Goal: Task Accomplishment & Management: Complete application form

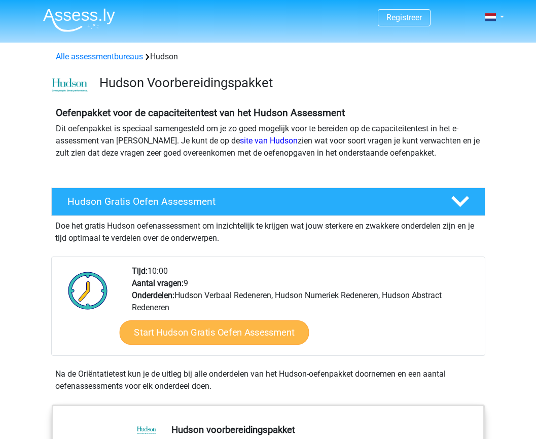
scroll to position [103, 0]
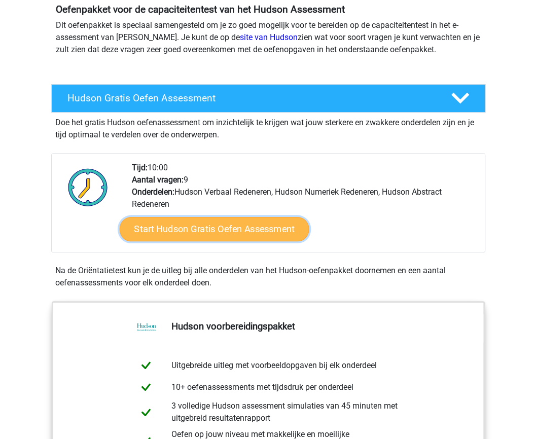
click at [234, 226] on link "Start Hudson Gratis Oefen Assessment" at bounding box center [214, 229] width 190 height 24
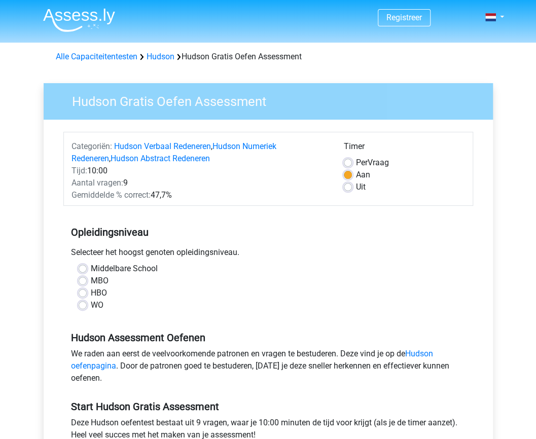
click at [91, 305] on label "WO" at bounding box center [97, 305] width 13 height 12
click at [83, 305] on input "WO" at bounding box center [83, 304] width 8 height 10
radio input "true"
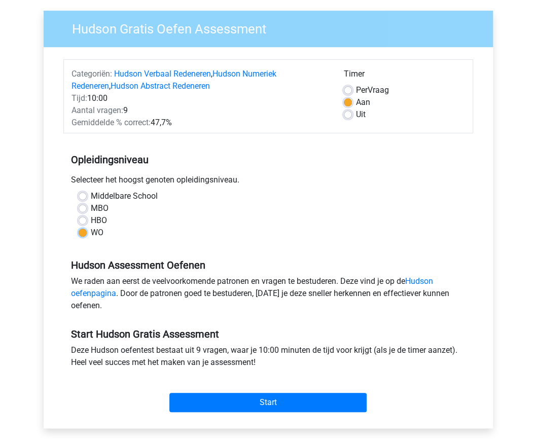
scroll to position [74, 0]
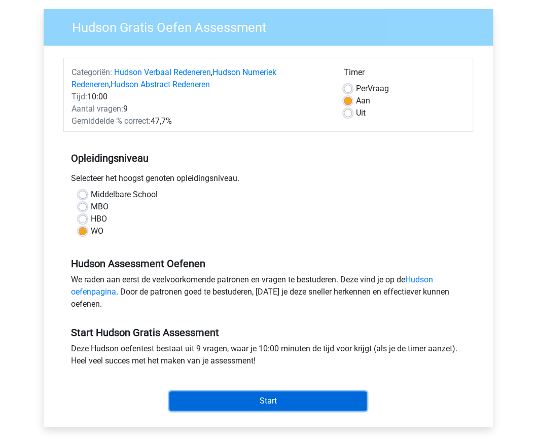
click at [261, 393] on input "Start" at bounding box center [267, 400] width 197 height 19
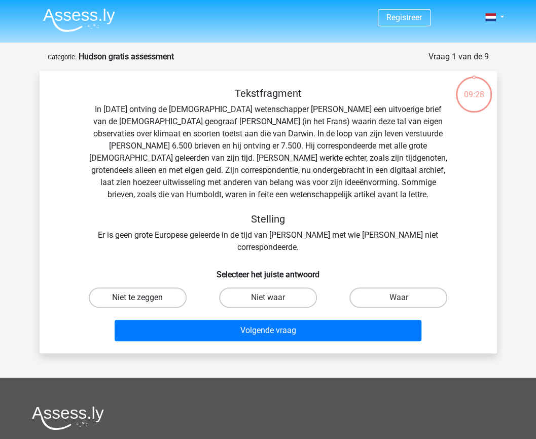
click at [162, 288] on label "Niet te zeggen" at bounding box center [138, 297] width 98 height 20
click at [144, 297] on input "Niet te zeggen" at bounding box center [140, 300] width 7 height 7
radio input "true"
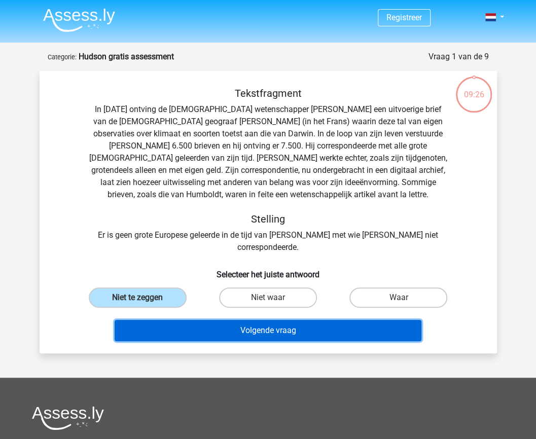
click at [182, 320] on button "Volgende vraag" at bounding box center [268, 330] width 307 height 21
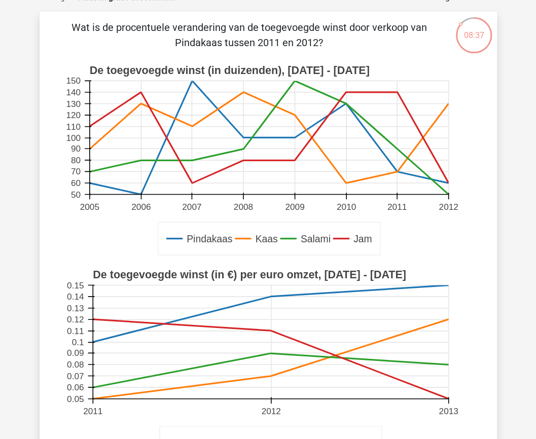
scroll to position [59, 0]
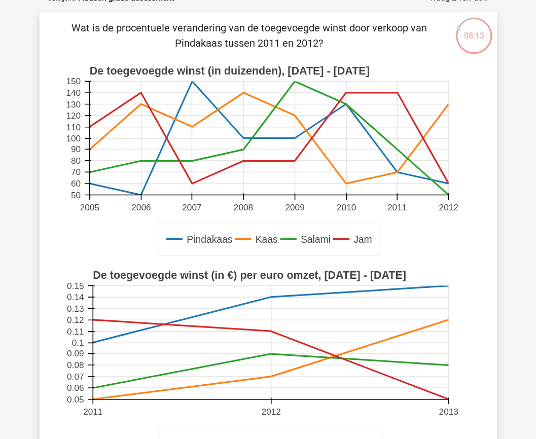
click at [182, 314] on rect at bounding box center [270, 343] width 355 height 114
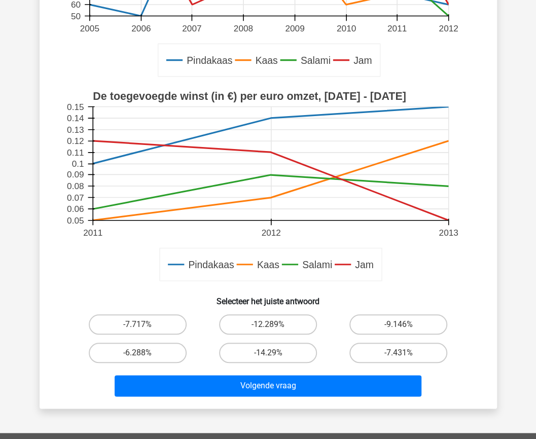
scroll to position [240, 0]
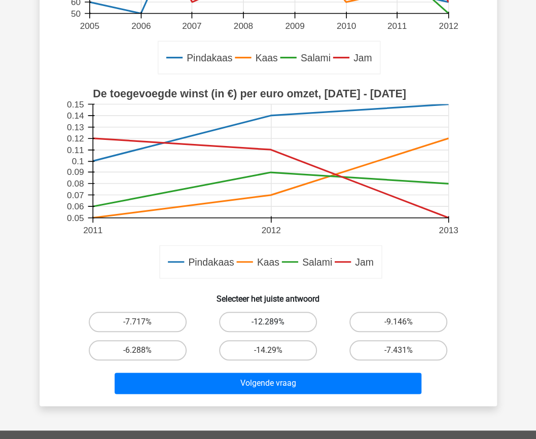
click at [277, 320] on label "-12.289%" at bounding box center [268, 322] width 98 height 20
click at [274, 322] on input "-12.289%" at bounding box center [271, 325] width 7 height 7
radio input "true"
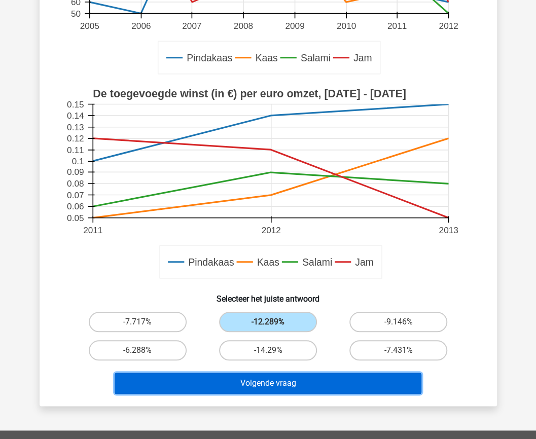
click at [277, 391] on button "Volgende vraag" at bounding box center [268, 382] width 307 height 21
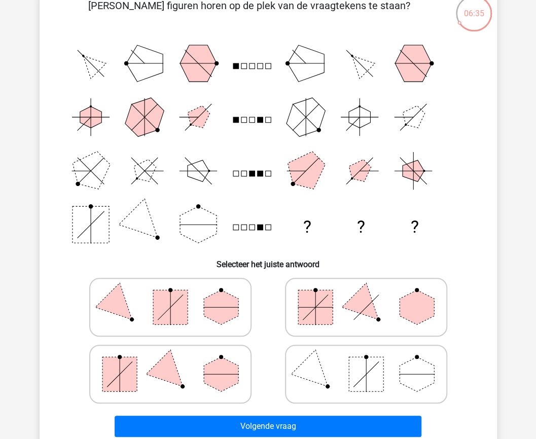
scroll to position [82, 0]
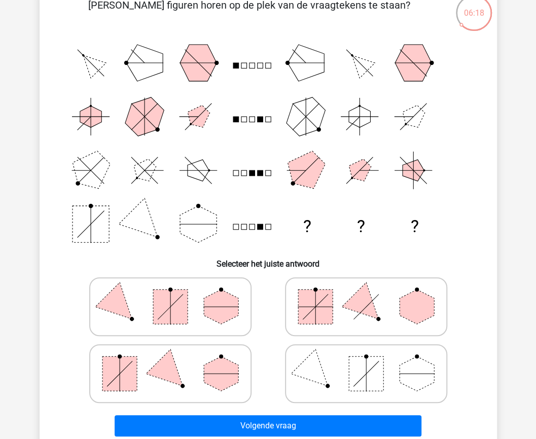
click at [219, 387] on polygon at bounding box center [221, 373] width 34 height 34
click at [177, 361] on input "radio" at bounding box center [173, 357] width 7 height 7
radio input "true"
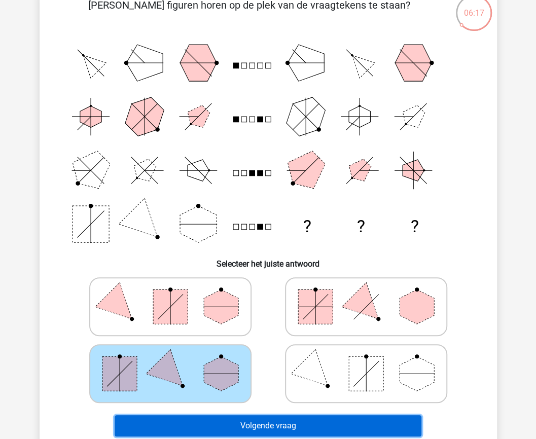
click at [270, 420] on button "Volgende vraag" at bounding box center [268, 425] width 307 height 21
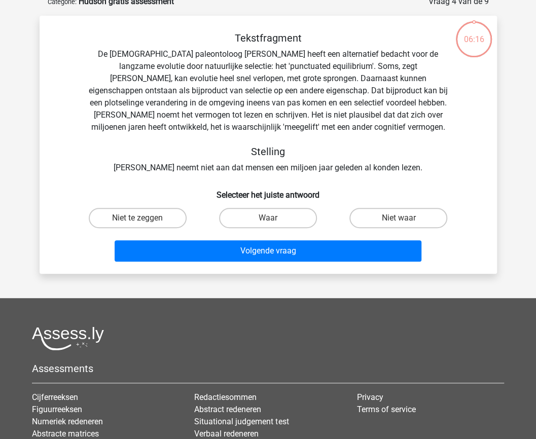
scroll to position [51, 0]
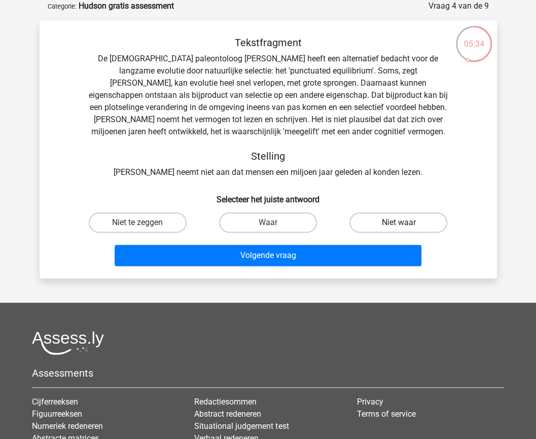
click at [433, 225] on label "Niet waar" at bounding box center [398, 222] width 98 height 20
click at [405, 225] on input "Niet waar" at bounding box center [401, 225] width 7 height 7
radio input "true"
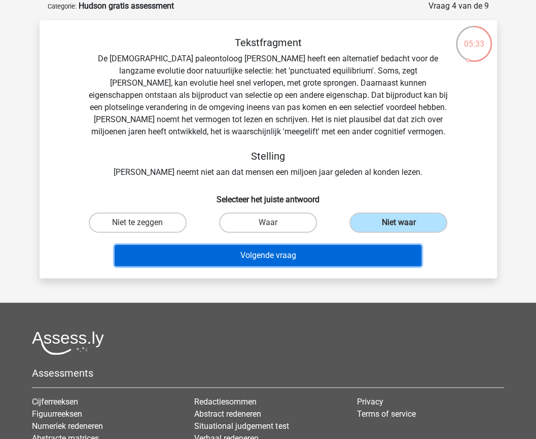
click at [372, 262] on button "Volgende vraag" at bounding box center [268, 255] width 307 height 21
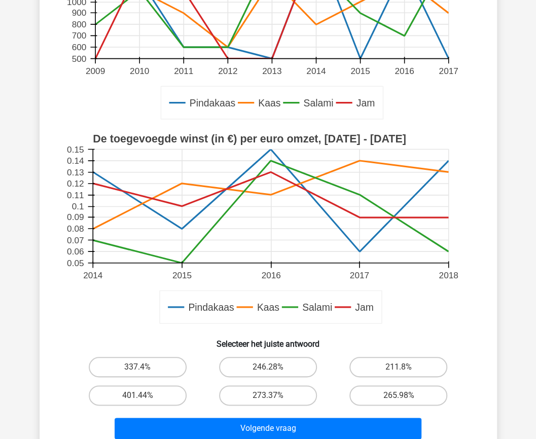
scroll to position [226, 0]
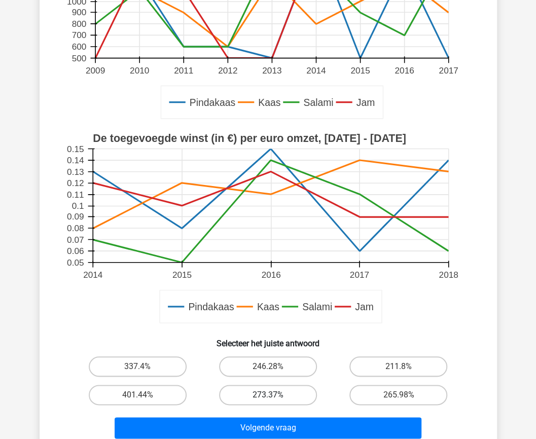
click at [260, 393] on label "273.37%" at bounding box center [268, 395] width 98 height 20
click at [268, 395] on input "273.37%" at bounding box center [271, 398] width 7 height 7
radio input "true"
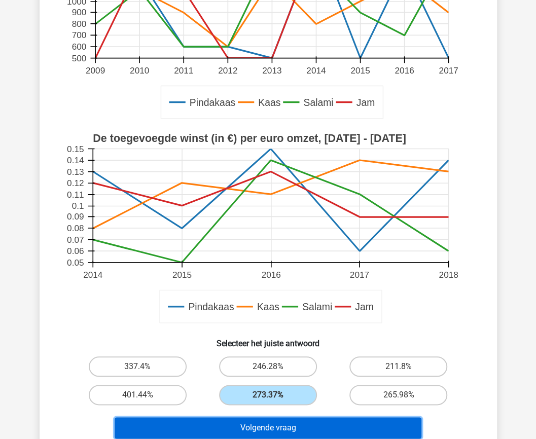
click at [273, 424] on button "Volgende vraag" at bounding box center [268, 427] width 307 height 21
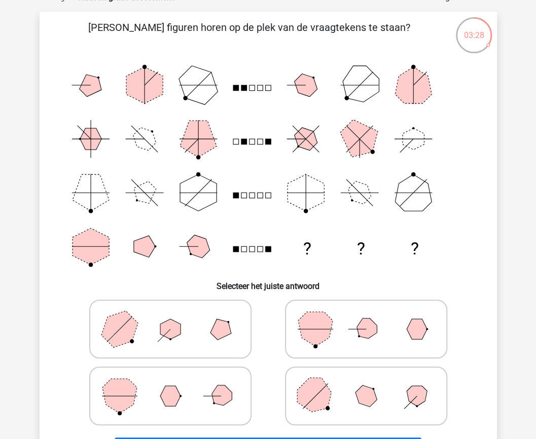
scroll to position [60, 0]
click at [313, 388] on polygon at bounding box center [314, 394] width 49 height 49
click at [366, 383] on input "radio" at bounding box center [369, 379] width 7 height 7
radio input "true"
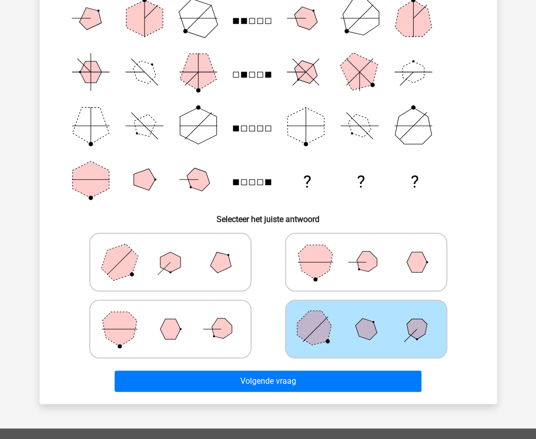
scroll to position [130, 0]
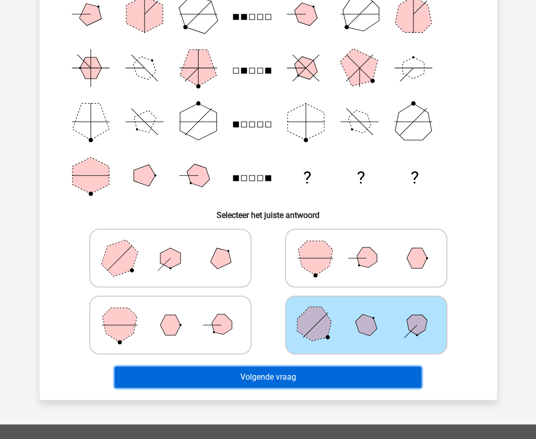
click at [320, 373] on button "Volgende vraag" at bounding box center [268, 376] width 307 height 21
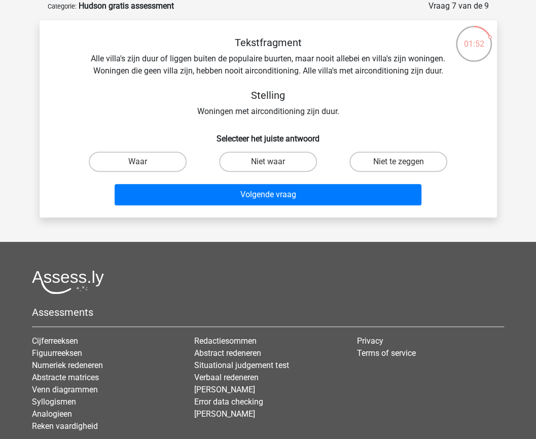
scroll to position [0, 0]
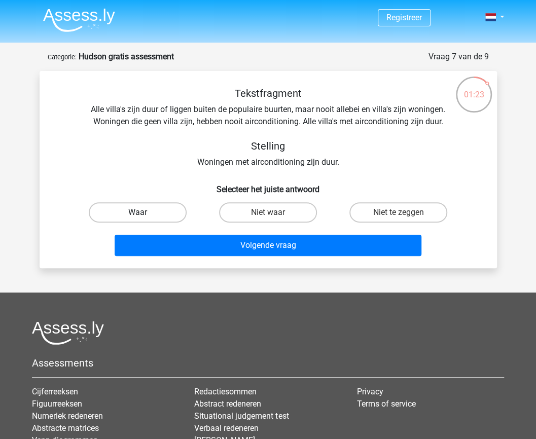
click at [131, 214] on label "Waar" at bounding box center [138, 212] width 98 height 20
click at [137, 214] on input "Waar" at bounding box center [140, 215] width 7 height 7
radio input "true"
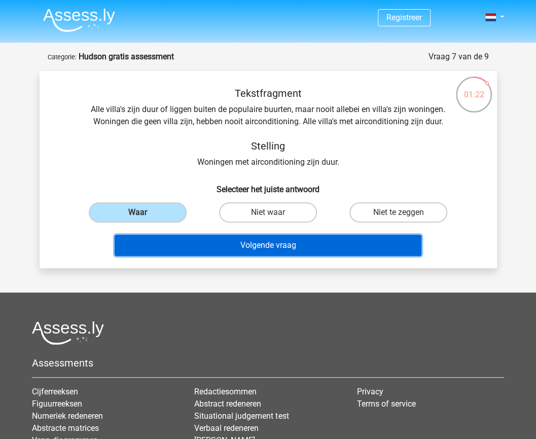
click at [199, 247] on button "Volgende vraag" at bounding box center [268, 245] width 307 height 21
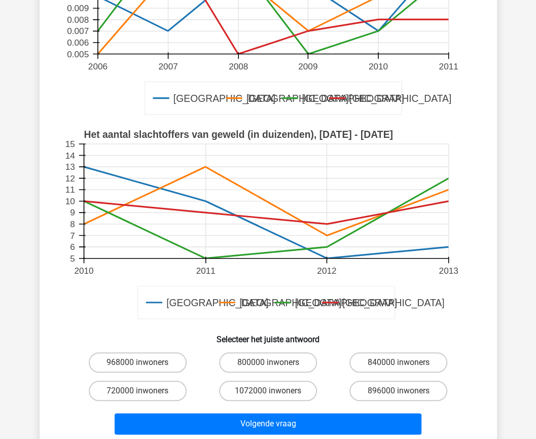
scroll to position [201, 0]
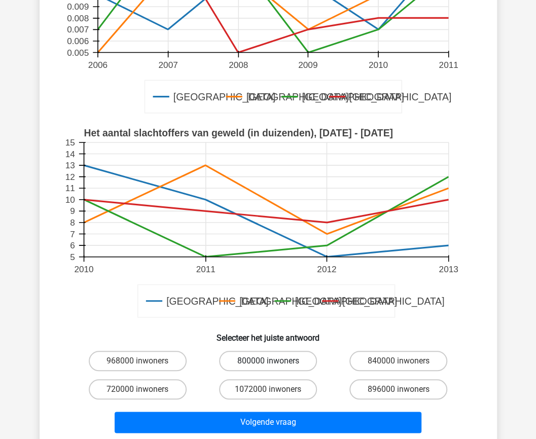
click at [277, 355] on label "800000 inwoners" at bounding box center [268, 361] width 98 height 20
click at [274, 361] on input "800000 inwoners" at bounding box center [271, 364] width 7 height 7
radio input "true"
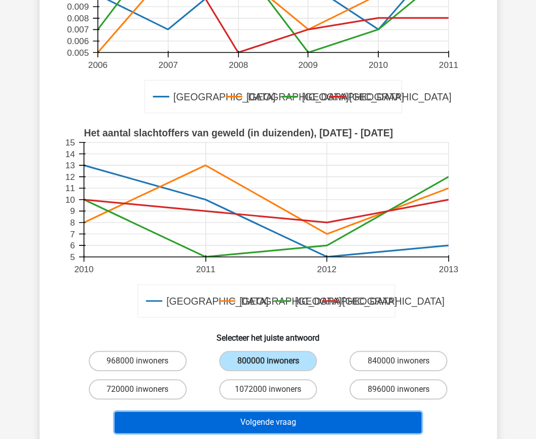
click at [275, 421] on button "Volgende vraag" at bounding box center [268, 421] width 307 height 21
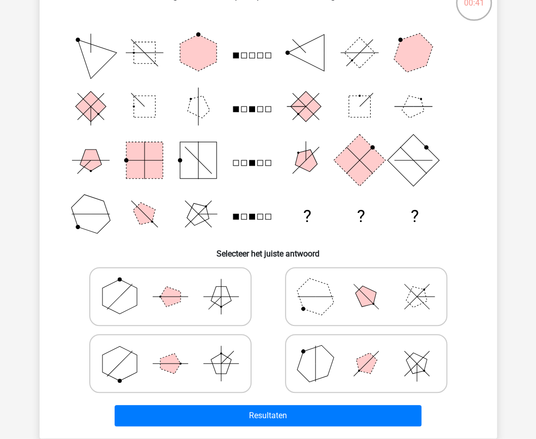
scroll to position [93, 0]
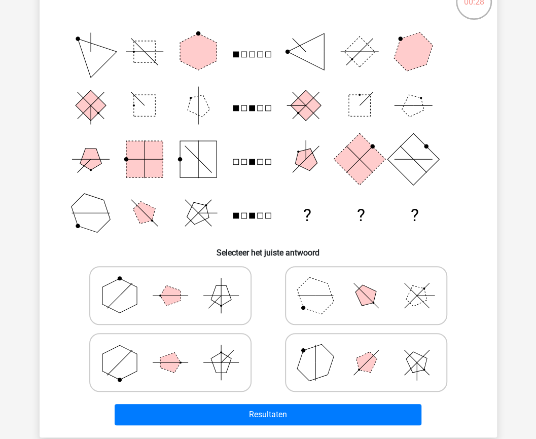
click at [176, 392] on div at bounding box center [170, 362] width 196 height 67
click at [210, 379] on icon at bounding box center [170, 362] width 152 height 51
click at [177, 350] on input "radio" at bounding box center [173, 346] width 7 height 7
radio input "true"
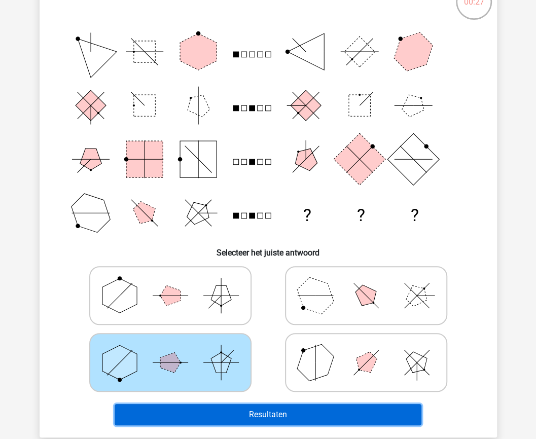
click at [224, 414] on button "Resultaten" at bounding box center [268, 414] width 307 height 21
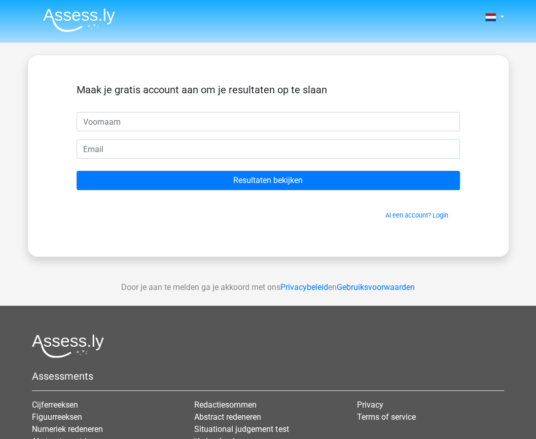
click at [261, 119] on input "text" at bounding box center [268, 121] width 383 height 19
type input "Marthe"
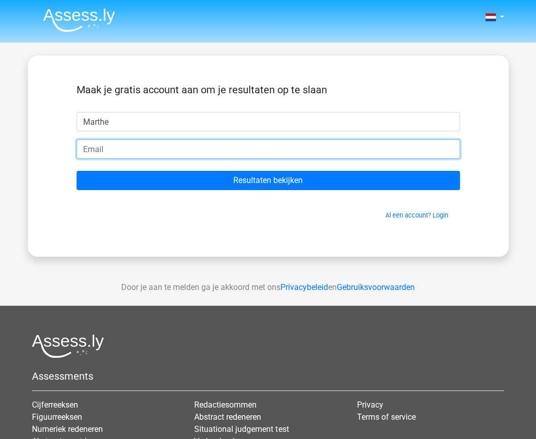
click at [157, 148] on input "email" at bounding box center [268, 148] width 383 height 19
type input "marthe.vanelewijck@telenet.be"
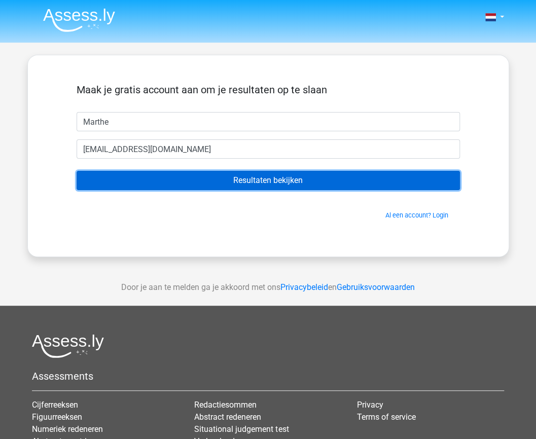
click at [182, 185] on input "Resultaten bekijken" at bounding box center [268, 180] width 383 height 19
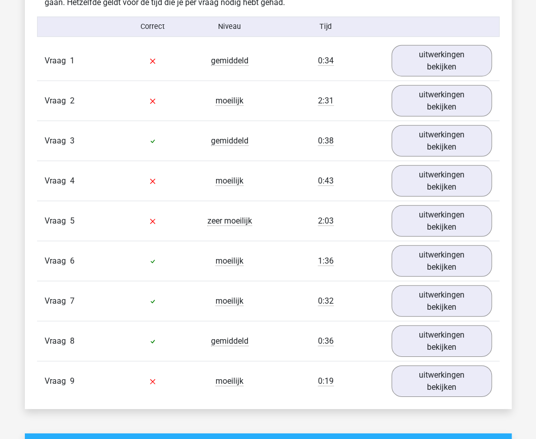
scroll to position [1080, 0]
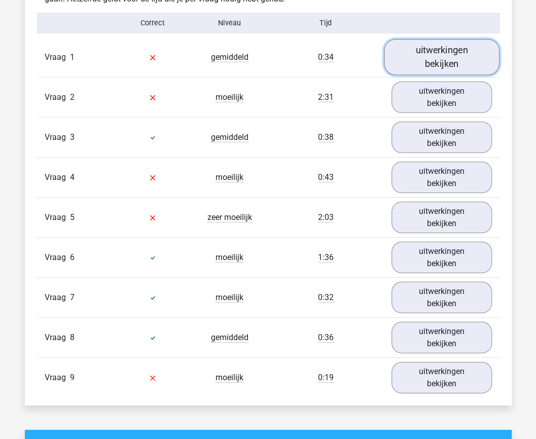
click at [438, 47] on link "uitwerkingen bekijken" at bounding box center [442, 57] width 116 height 36
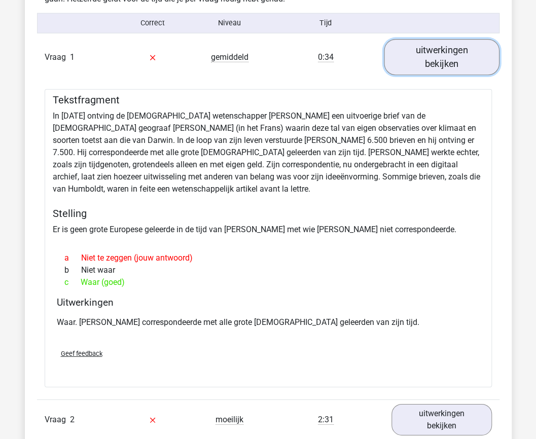
click at [453, 59] on link "uitwerkingen bekijken" at bounding box center [442, 57] width 116 height 36
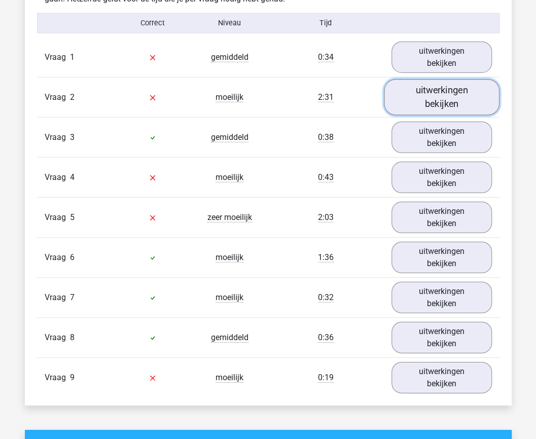
click at [438, 94] on link "uitwerkingen bekijken" at bounding box center [442, 97] width 116 height 36
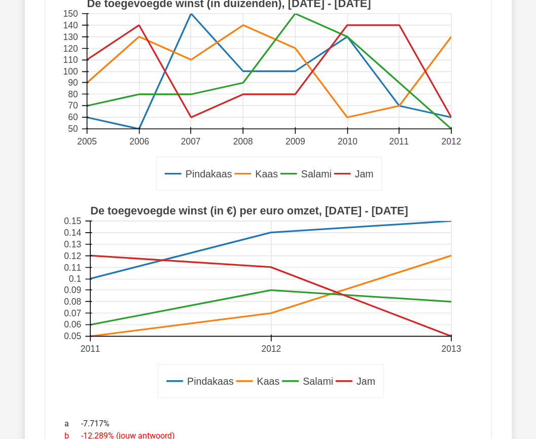
scroll to position [1111, 0]
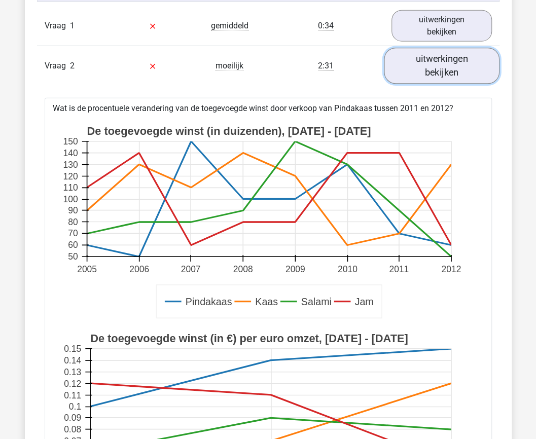
click at [448, 57] on link "uitwerkingen bekijken" at bounding box center [442, 66] width 116 height 36
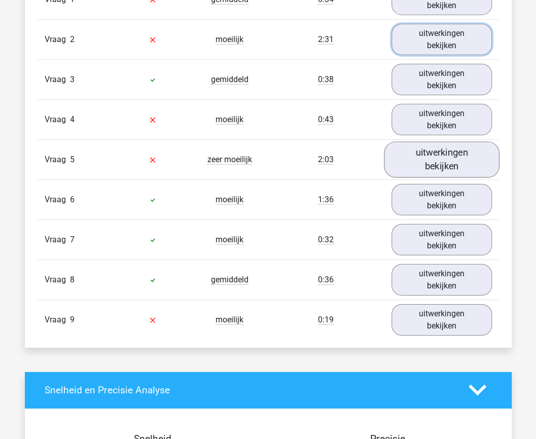
scroll to position [1139, 0]
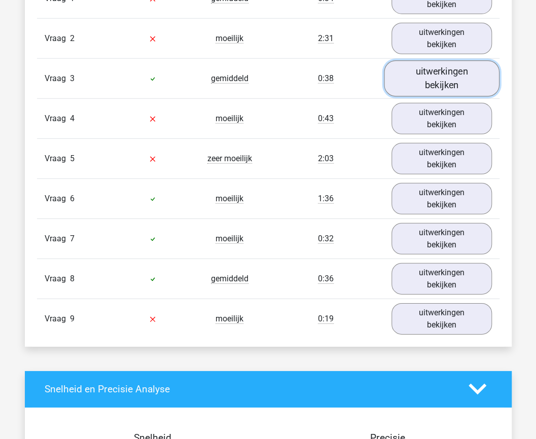
click at [459, 70] on link "uitwerkingen bekijken" at bounding box center [442, 78] width 116 height 36
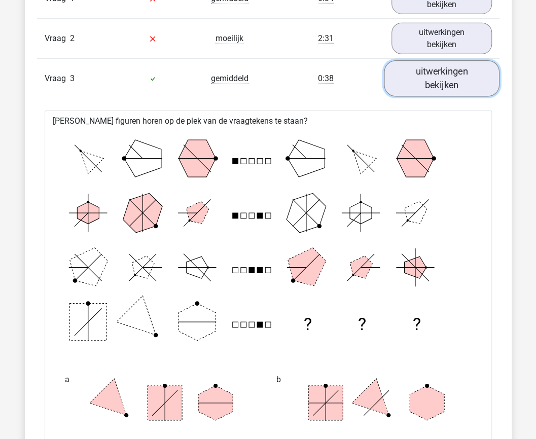
click at [469, 73] on link "uitwerkingen bekijken" at bounding box center [442, 78] width 116 height 36
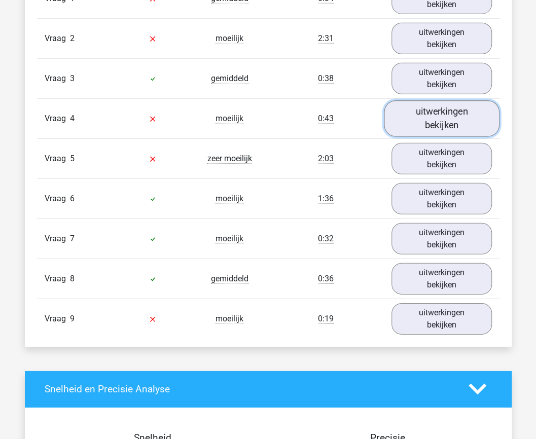
click at [453, 117] on link "uitwerkingen bekijken" at bounding box center [442, 118] width 116 height 36
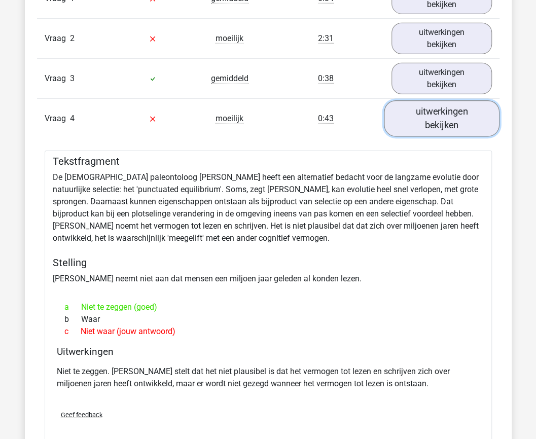
click at [455, 124] on link "uitwerkingen bekijken" at bounding box center [442, 118] width 116 height 36
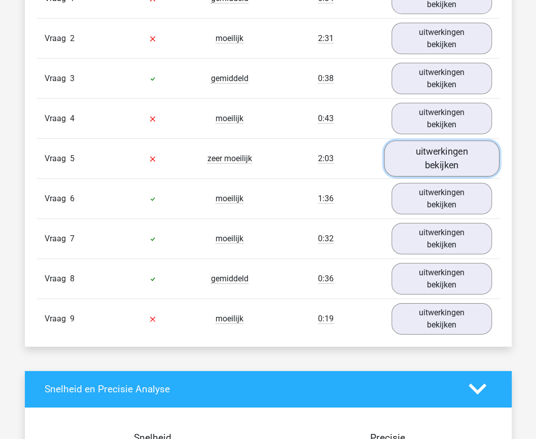
click at [447, 150] on link "uitwerkingen bekijken" at bounding box center [442, 158] width 116 height 36
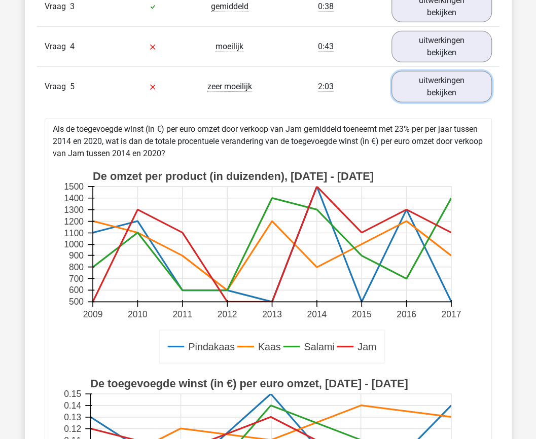
scroll to position [1210, 0]
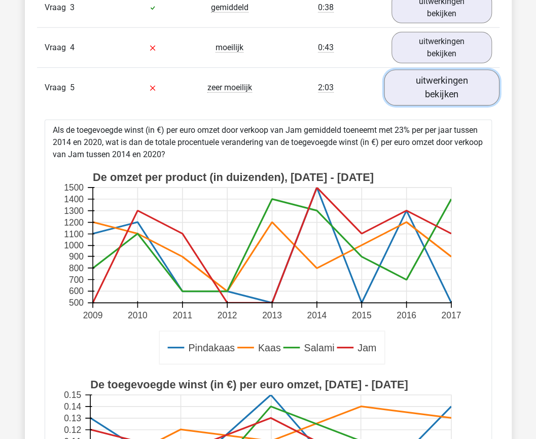
click at [457, 83] on link "uitwerkingen bekijken" at bounding box center [442, 87] width 116 height 36
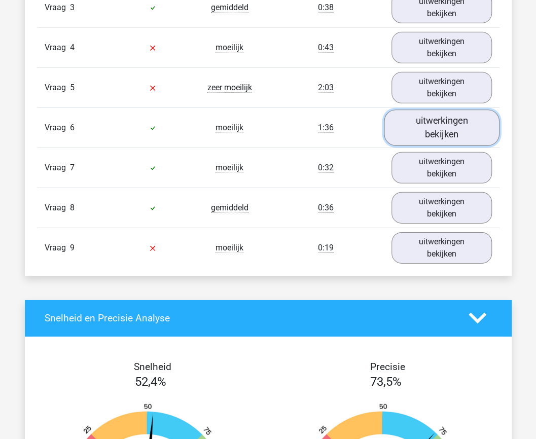
click at [455, 119] on link "uitwerkingen bekijken" at bounding box center [442, 127] width 116 height 36
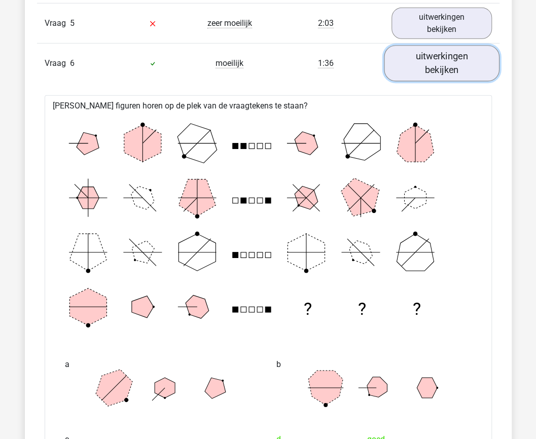
scroll to position [1252, 0]
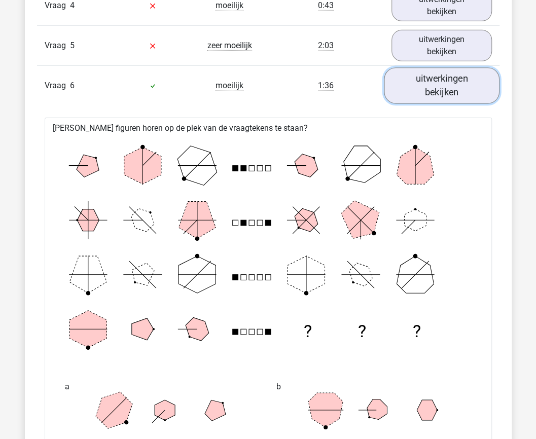
click at [476, 74] on link "uitwerkingen bekijken" at bounding box center [442, 85] width 116 height 36
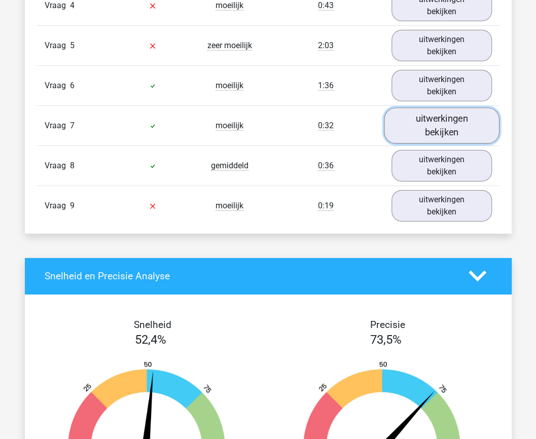
click at [449, 119] on link "uitwerkingen bekijken" at bounding box center [442, 125] width 116 height 36
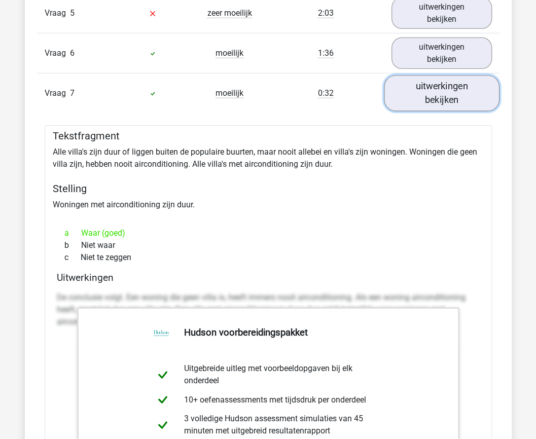
scroll to position [1283, 0]
click at [466, 85] on link "uitwerkingen bekijken" at bounding box center [442, 93] width 116 height 36
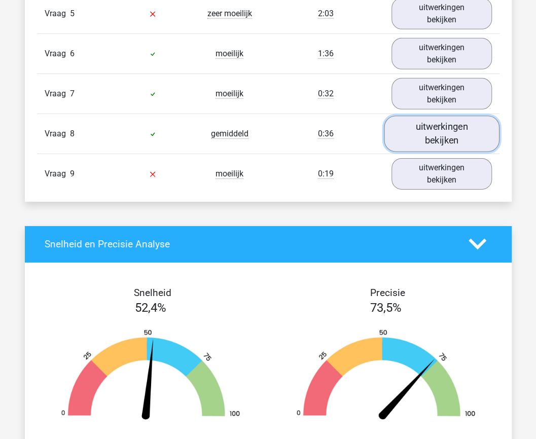
click at [439, 138] on link "uitwerkingen bekijken" at bounding box center [442, 134] width 116 height 36
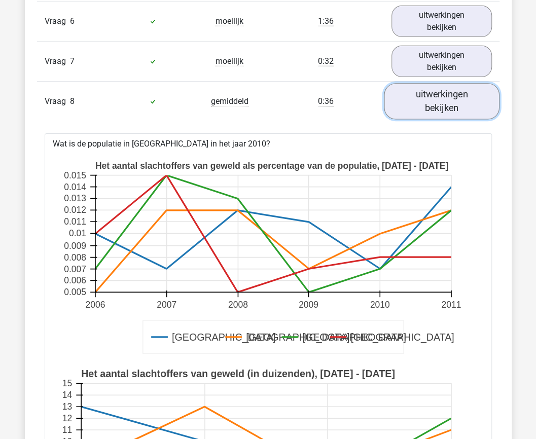
scroll to position [1315, 0]
click at [464, 94] on link "uitwerkingen bekijken" at bounding box center [442, 102] width 116 height 36
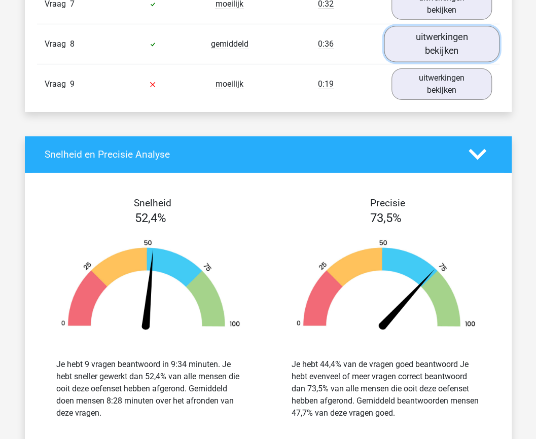
scroll to position [1374, 0]
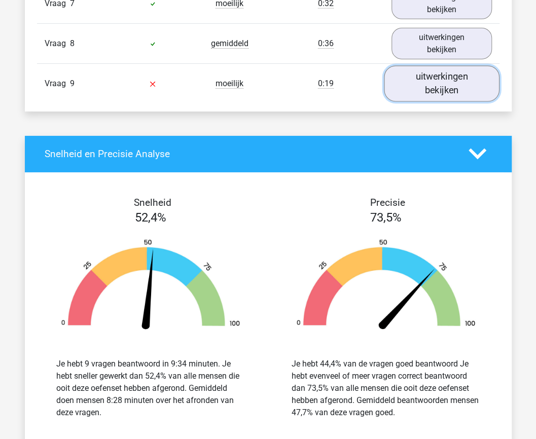
click at [445, 70] on link "uitwerkingen bekijken" at bounding box center [442, 83] width 116 height 36
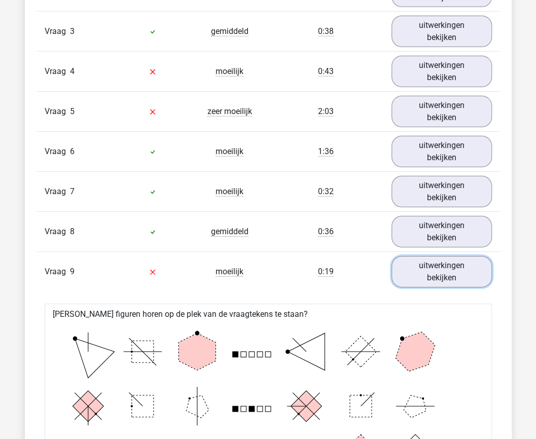
scroll to position [1185, 0]
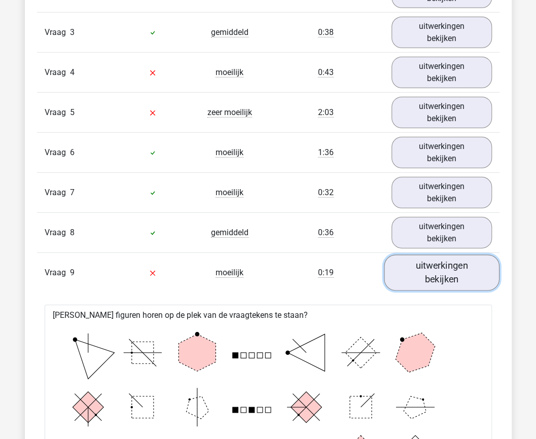
click at [460, 275] on link "uitwerkingen bekijken" at bounding box center [442, 272] width 116 height 36
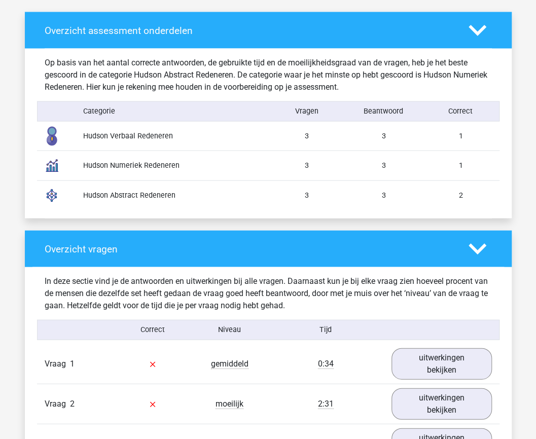
scroll to position [775, 0]
